Goal: Find specific page/section: Find specific page/section

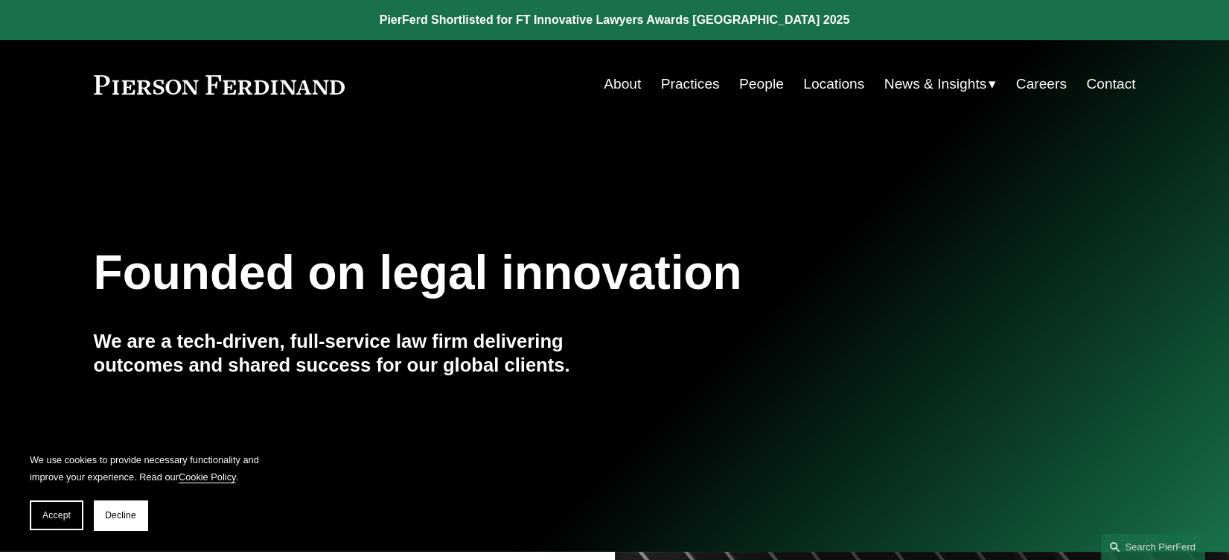
click at [766, 83] on link "People" at bounding box center [761, 84] width 45 height 28
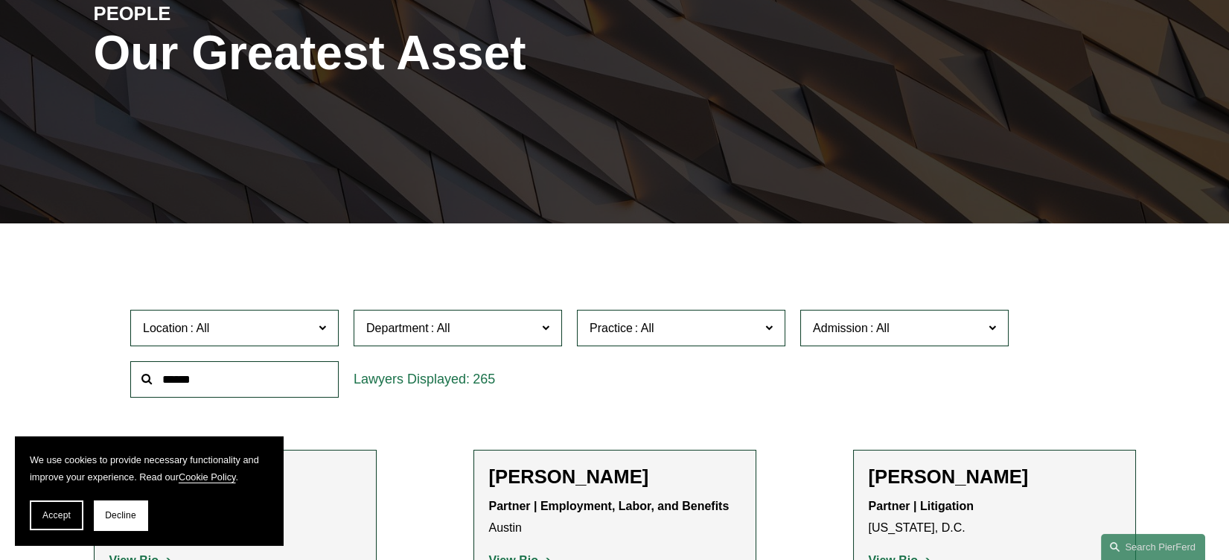
scroll to position [409, 0]
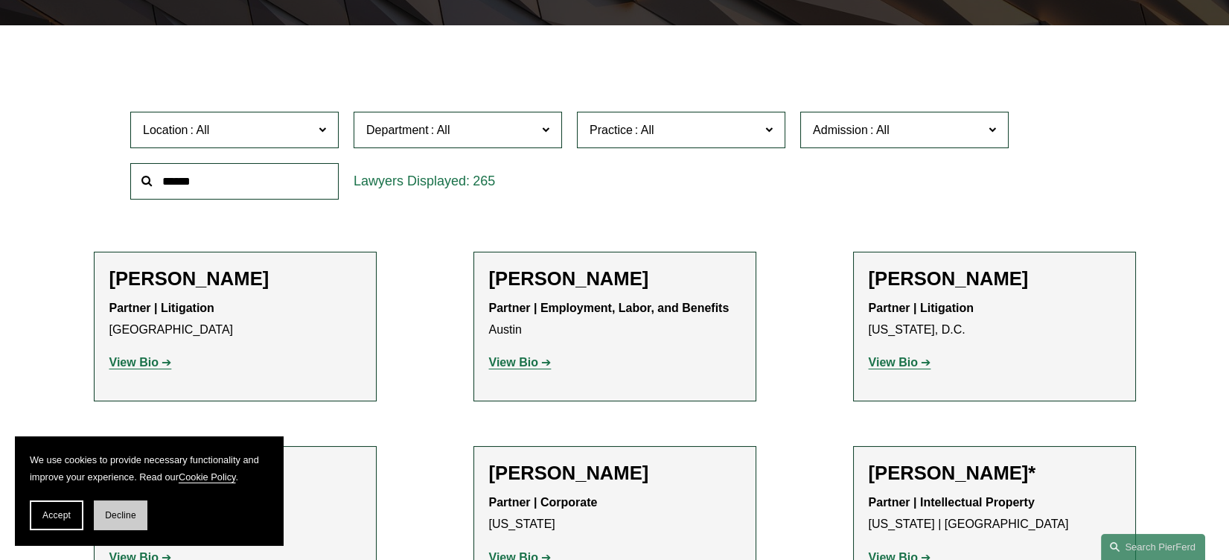
click at [110, 517] on span "Decline" at bounding box center [120, 515] width 31 height 10
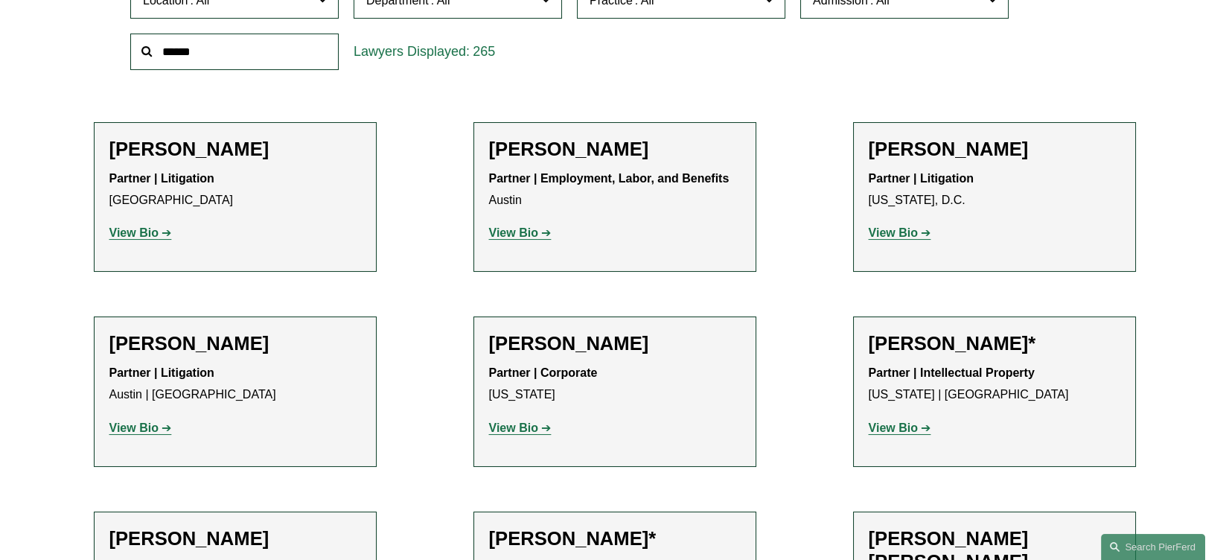
scroll to position [328, 0]
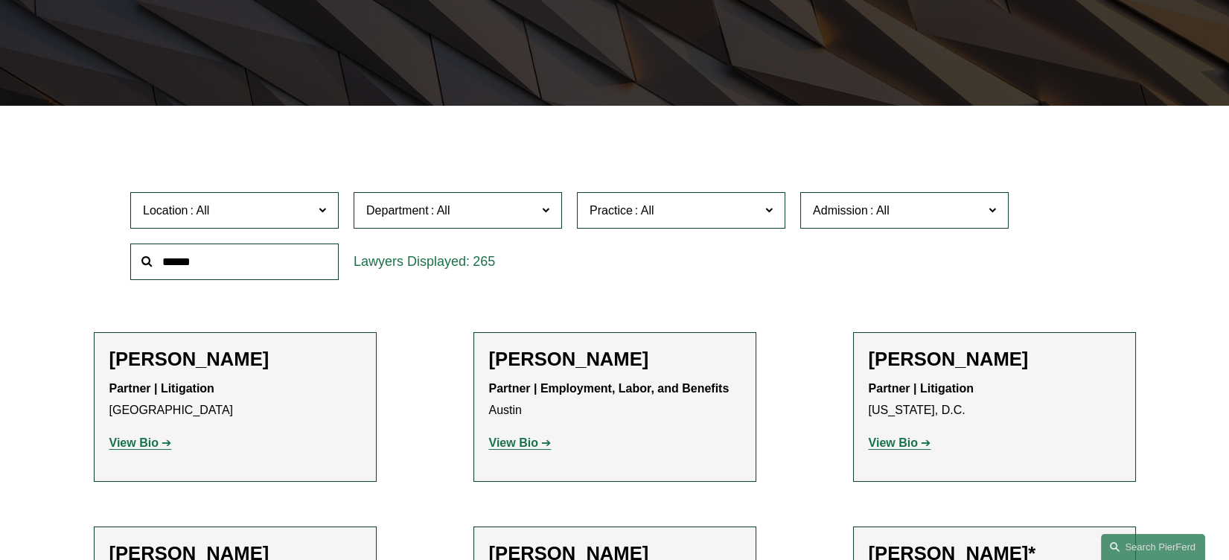
click at [526, 211] on span "Department" at bounding box center [451, 210] width 171 height 20
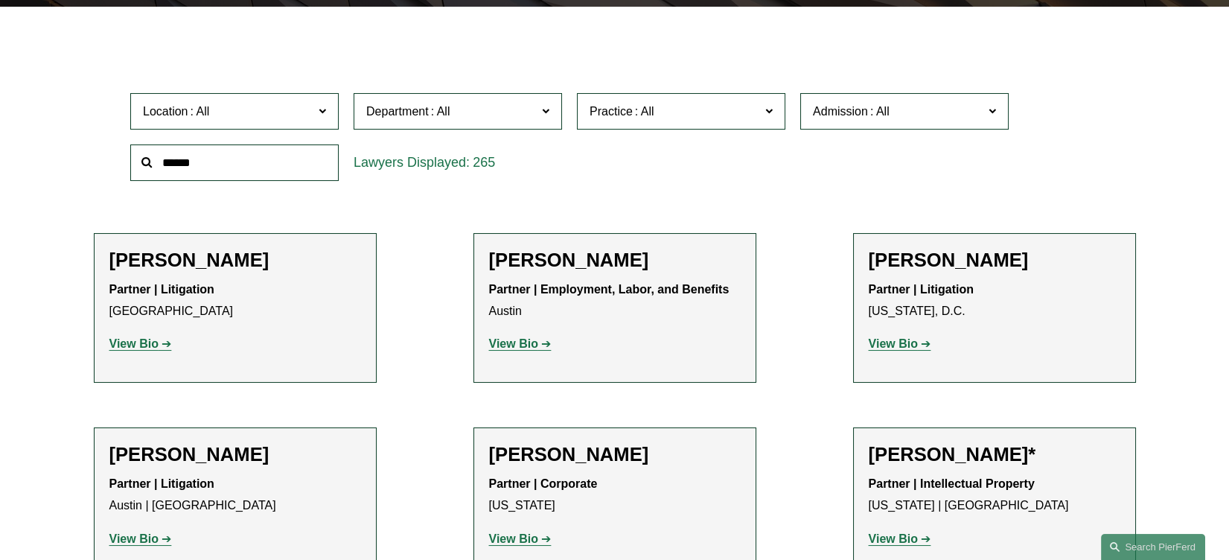
scroll to position [447, 0]
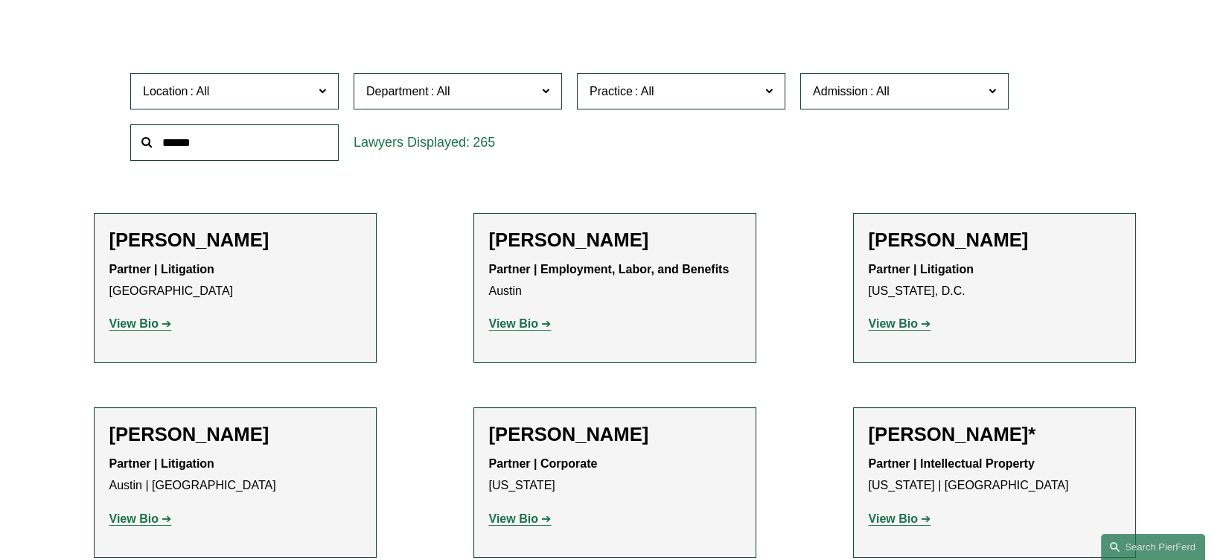
click at [630, 143] on div "Location All Atlanta Austin Bellevue Boston Charlotte Chicago Cincinnati Clevel…" at bounding box center [615, 117] width 984 height 102
click at [449, 85] on span at bounding box center [441, 91] width 24 height 13
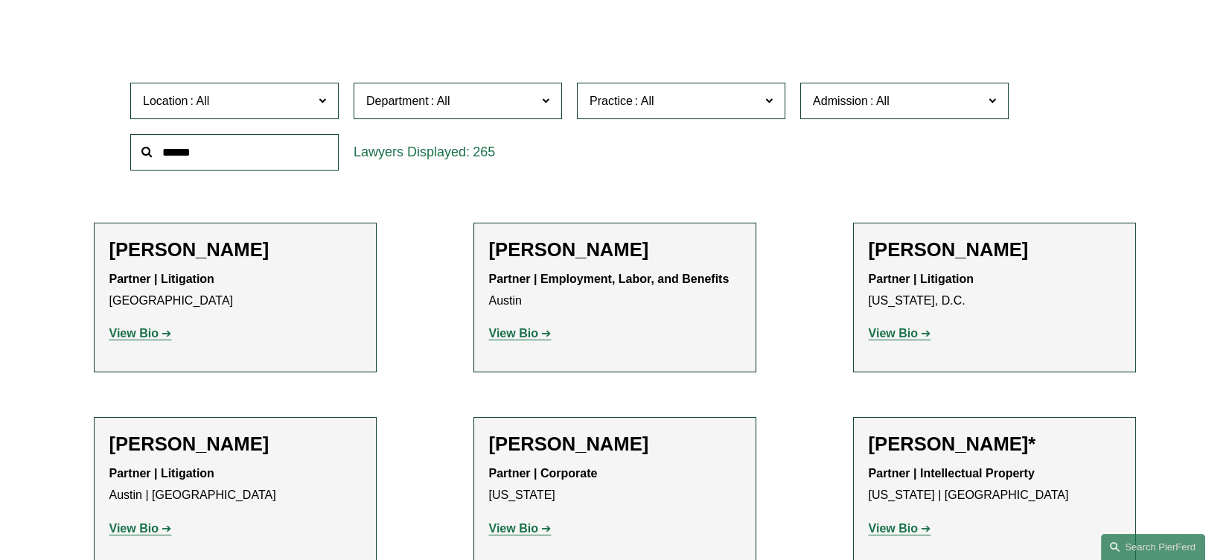
scroll to position [439, 0]
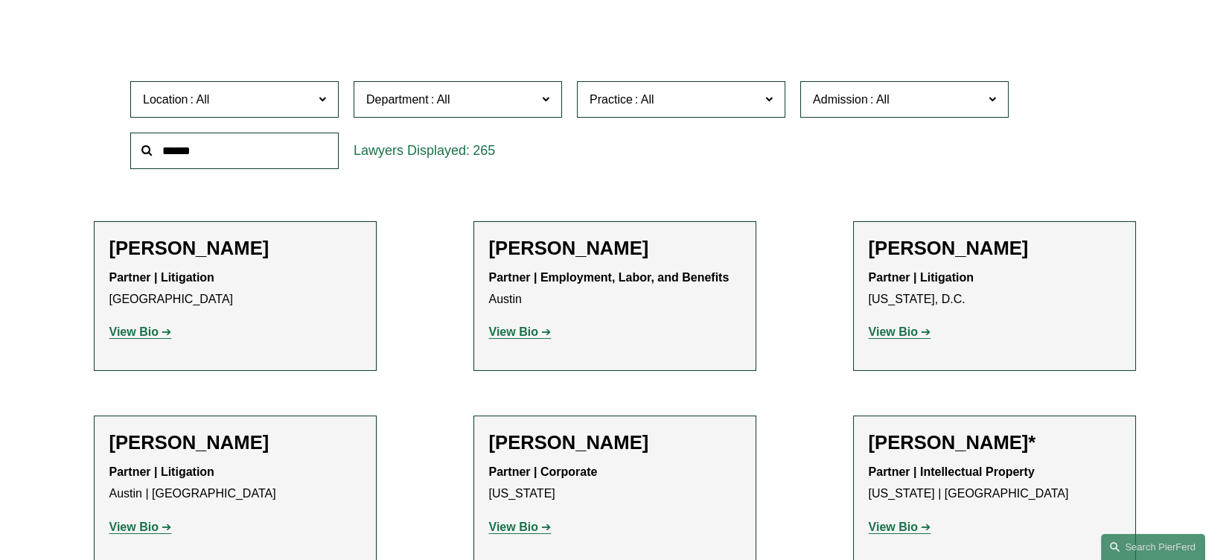
click at [194, 102] on span at bounding box center [200, 99] width 24 height 13
click at [208, 100] on span at bounding box center [200, 99] width 24 height 13
click at [450, 101] on span at bounding box center [441, 99] width 24 height 13
click at [697, 102] on span "Practice" at bounding box center [675, 99] width 171 height 20
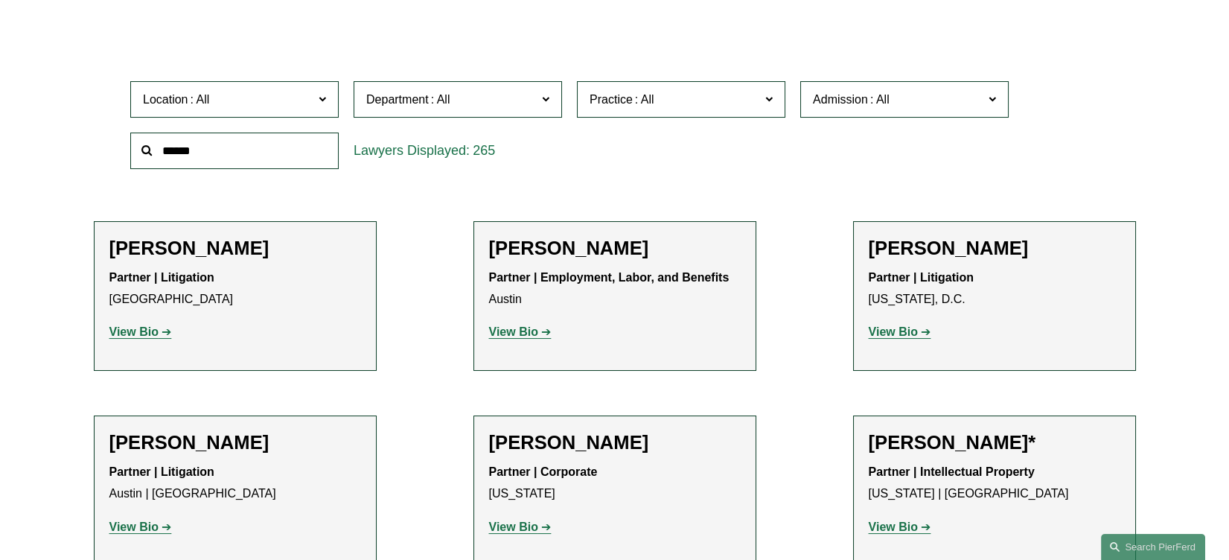
drag, startPoint x: 689, startPoint y: 103, endPoint x: 713, endPoint y: 102, distance: 23.9
click at [689, 103] on span "Practice" at bounding box center [675, 99] width 171 height 20
click at [858, 98] on span "Admission" at bounding box center [840, 99] width 55 height 13
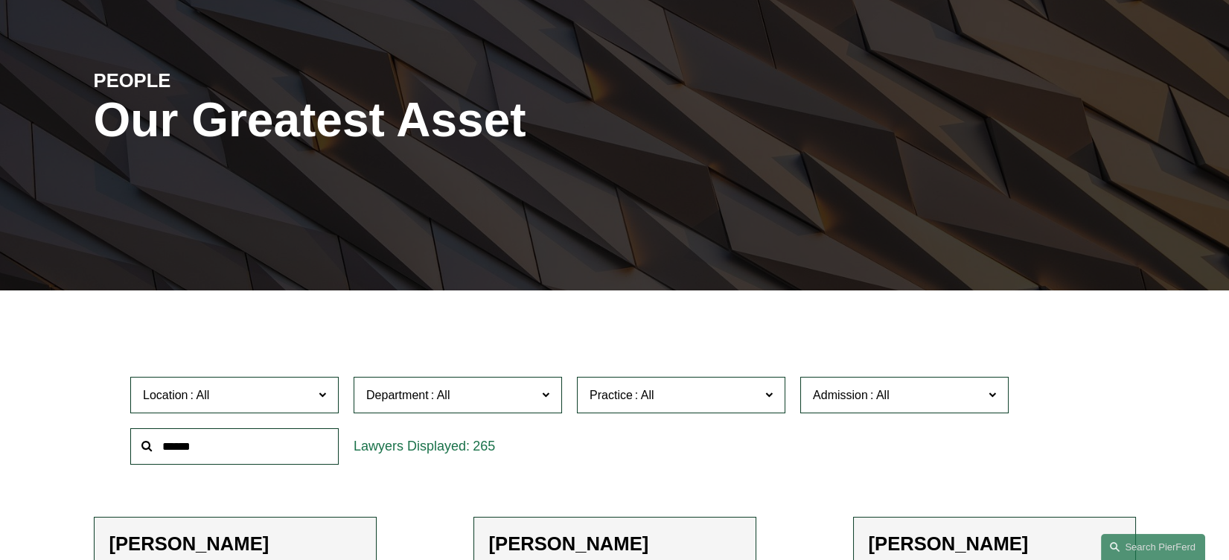
scroll to position [235, 0]
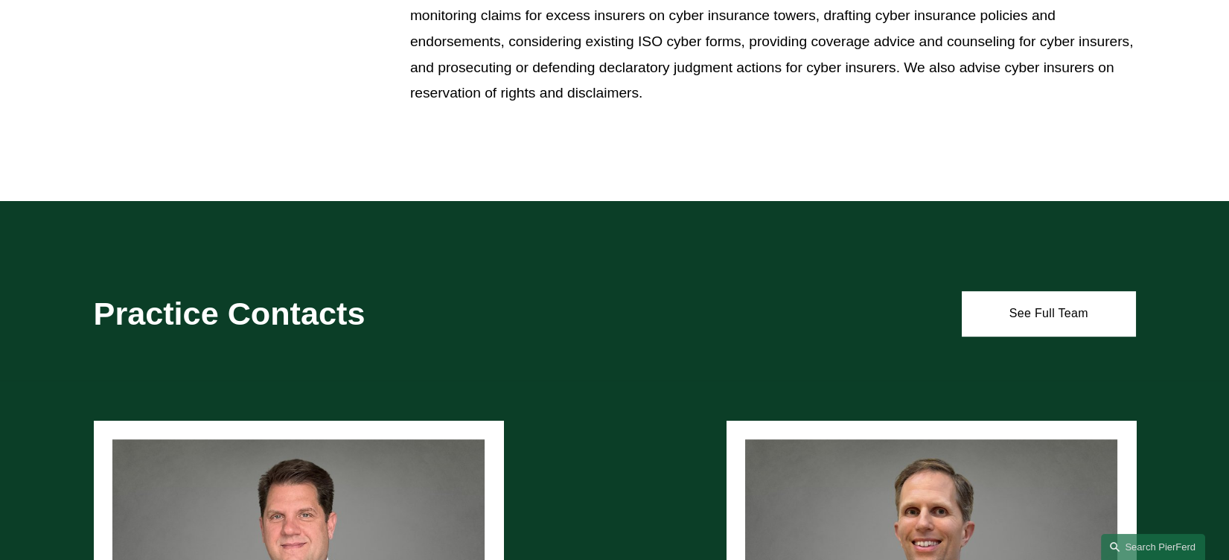
scroll to position [1962, 0]
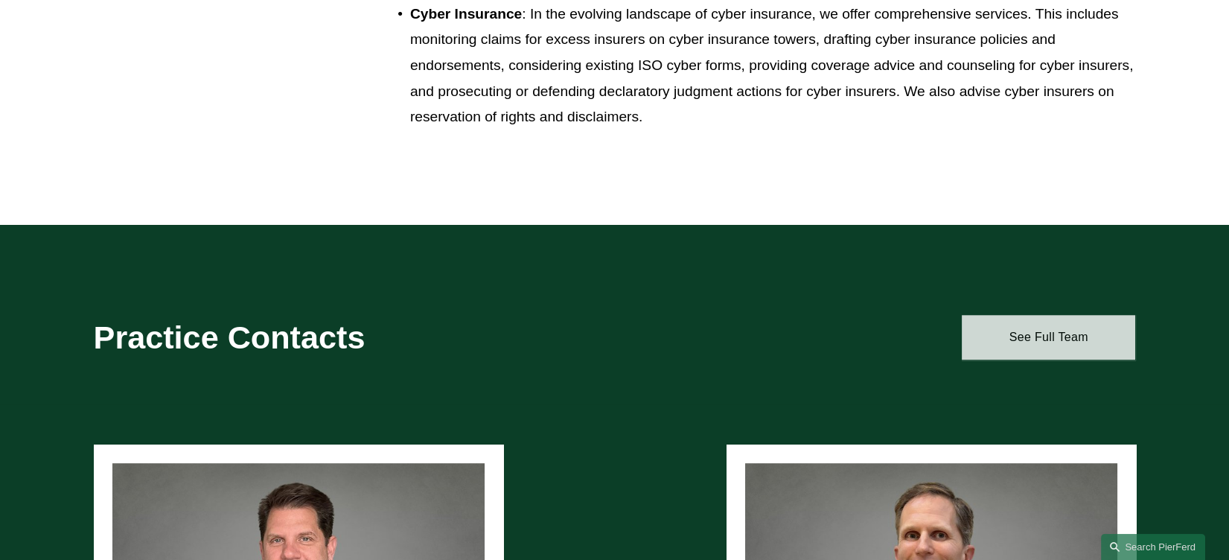
click at [1025, 338] on link "See Full Team" at bounding box center [1048, 337] width 173 height 45
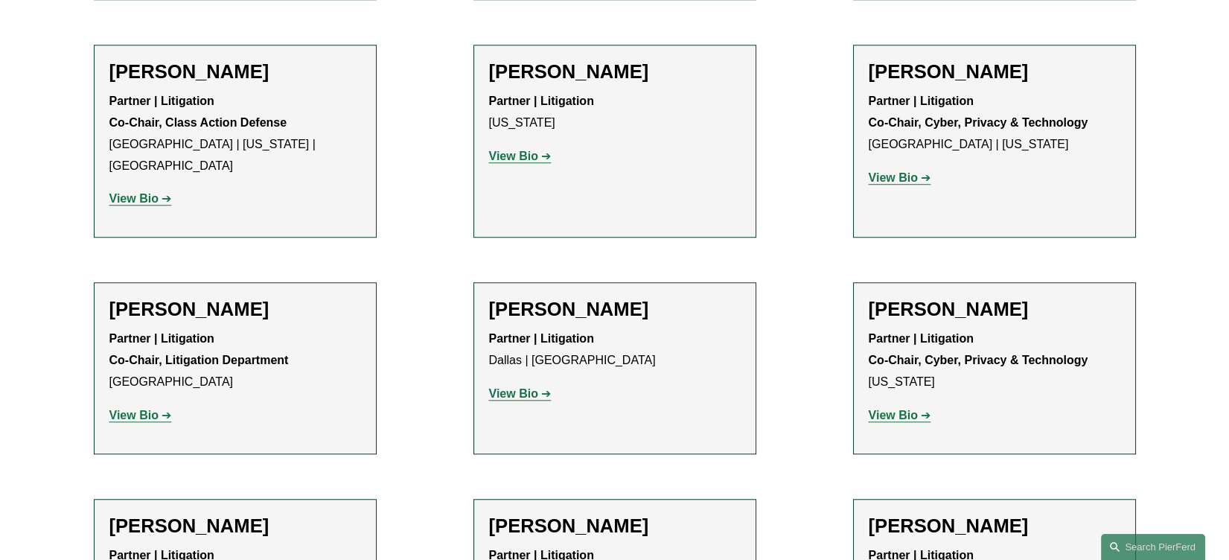
scroll to position [3255, 0]
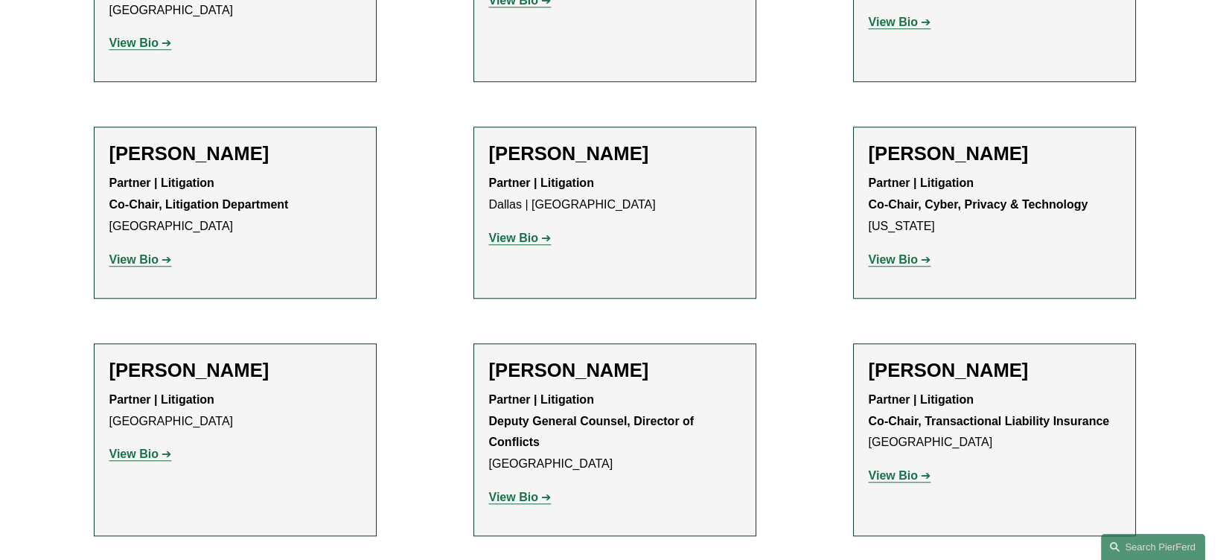
scroll to position [3608, 0]
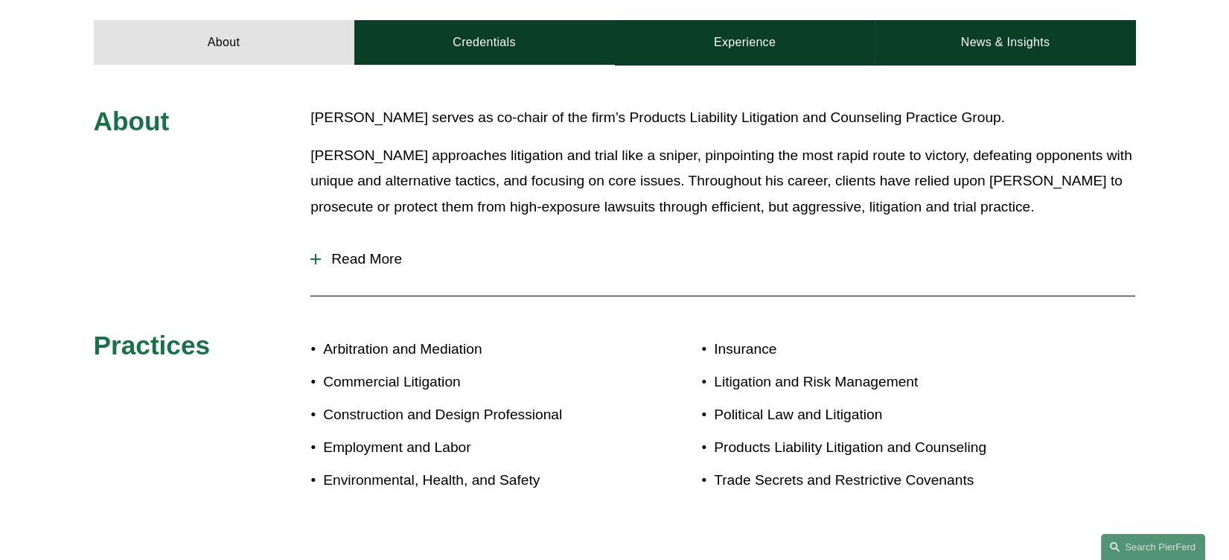
scroll to position [659, 0]
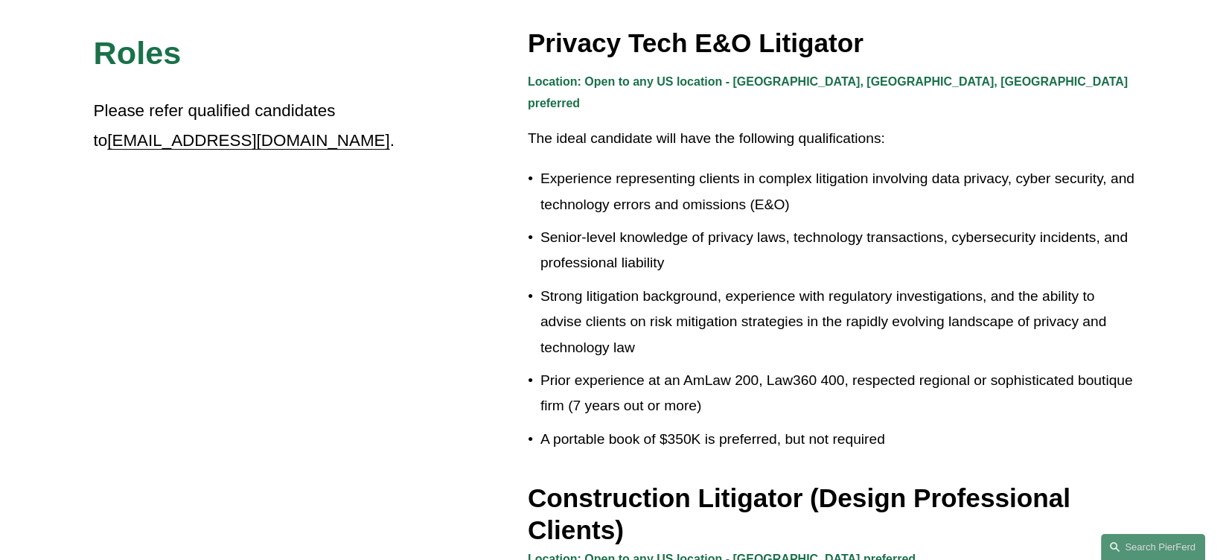
scroll to position [503, 0]
